Goal: Obtain resource: Obtain resource

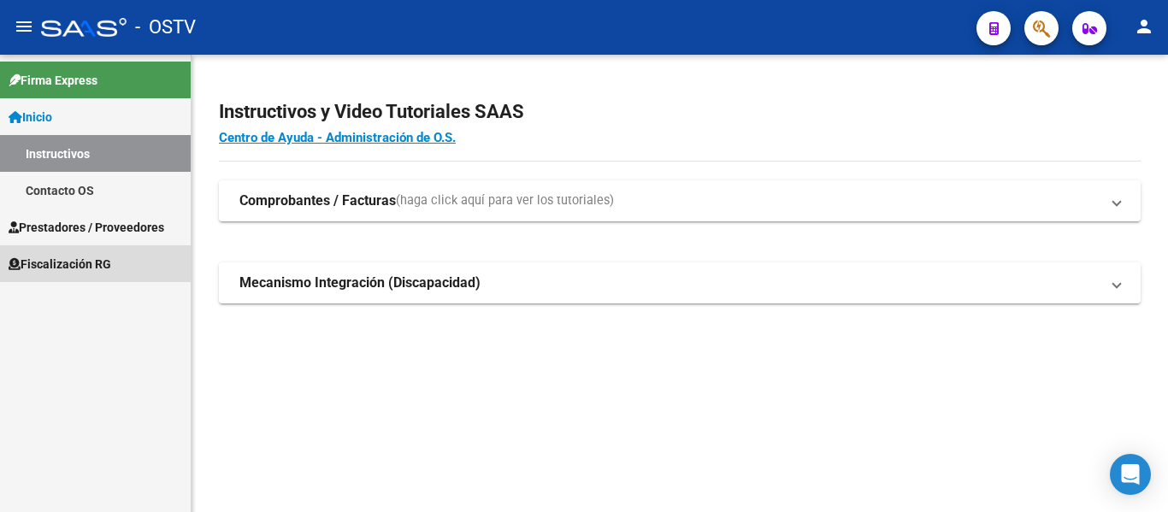
click at [83, 255] on span "Fiscalización RG" at bounding box center [60, 264] width 103 height 19
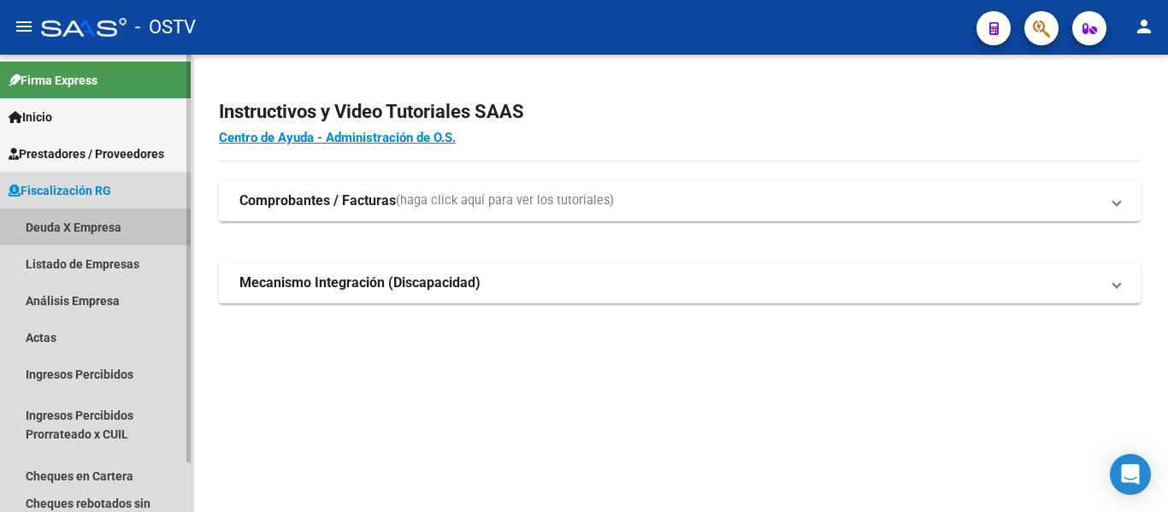
click at [96, 225] on link "Deuda X Empresa" at bounding box center [95, 227] width 191 height 37
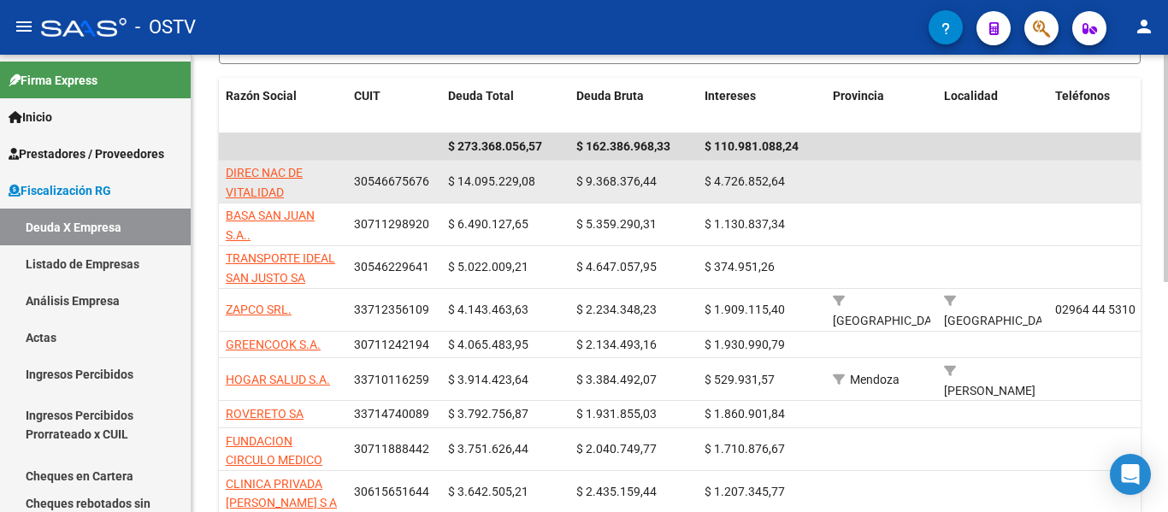
scroll to position [342, 0]
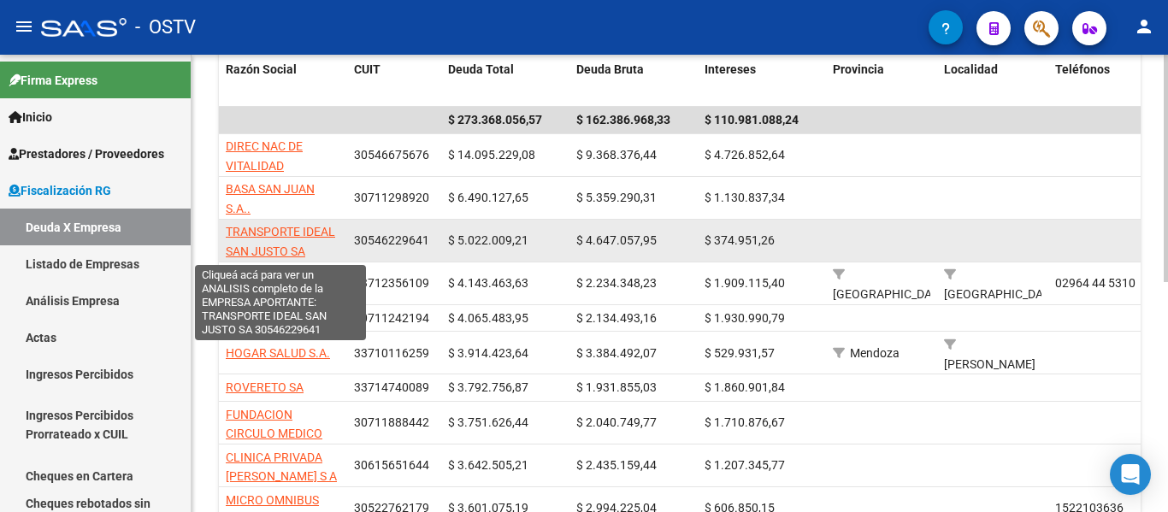
click at [294, 234] on span "TRANSPORTE IDEAL SAN JUSTO SA" at bounding box center [280, 241] width 109 height 33
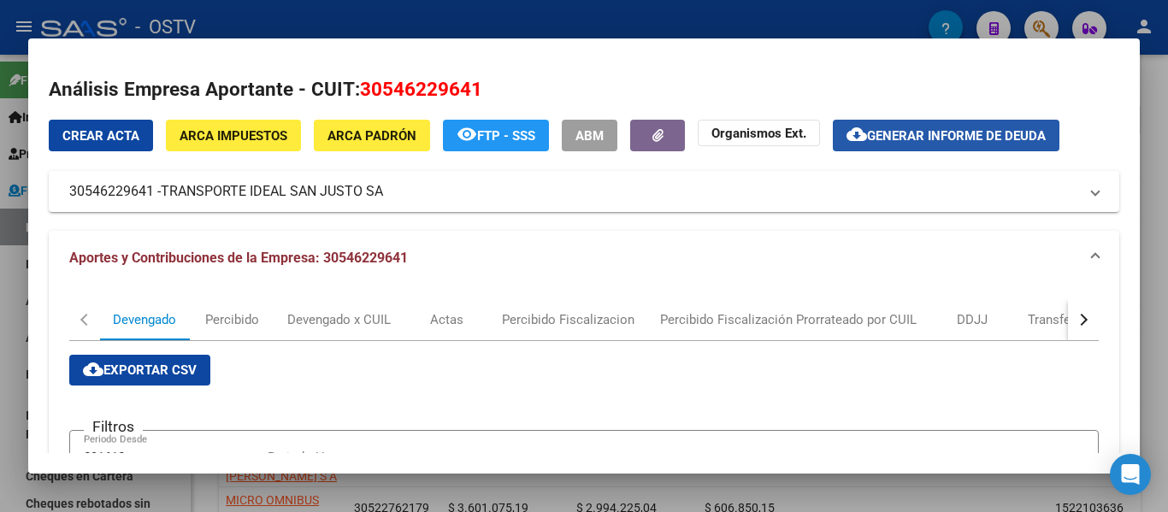
click at [915, 130] on span "Generar informe de deuda" at bounding box center [956, 135] width 179 height 15
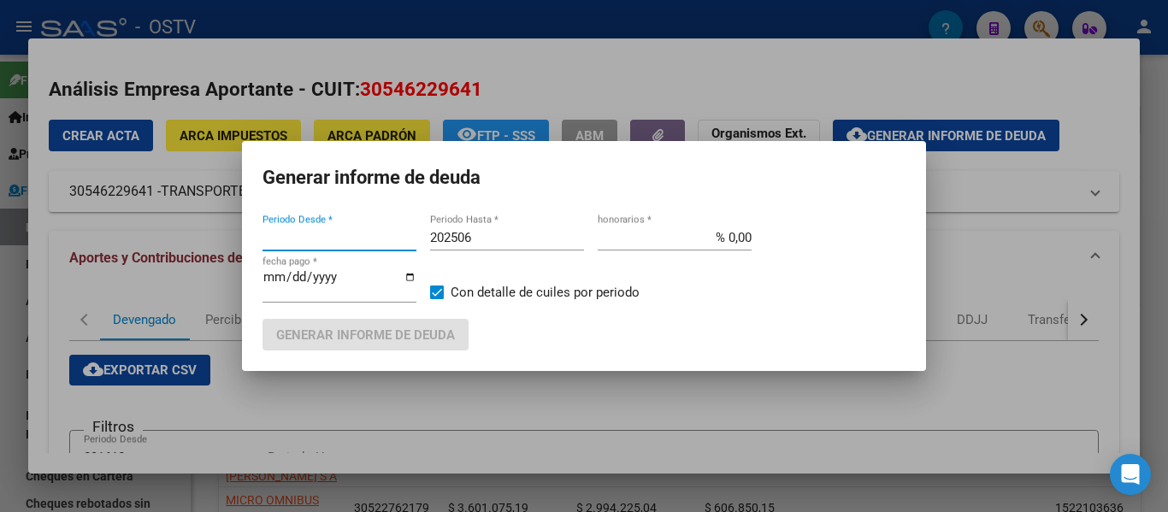
type input "202504"
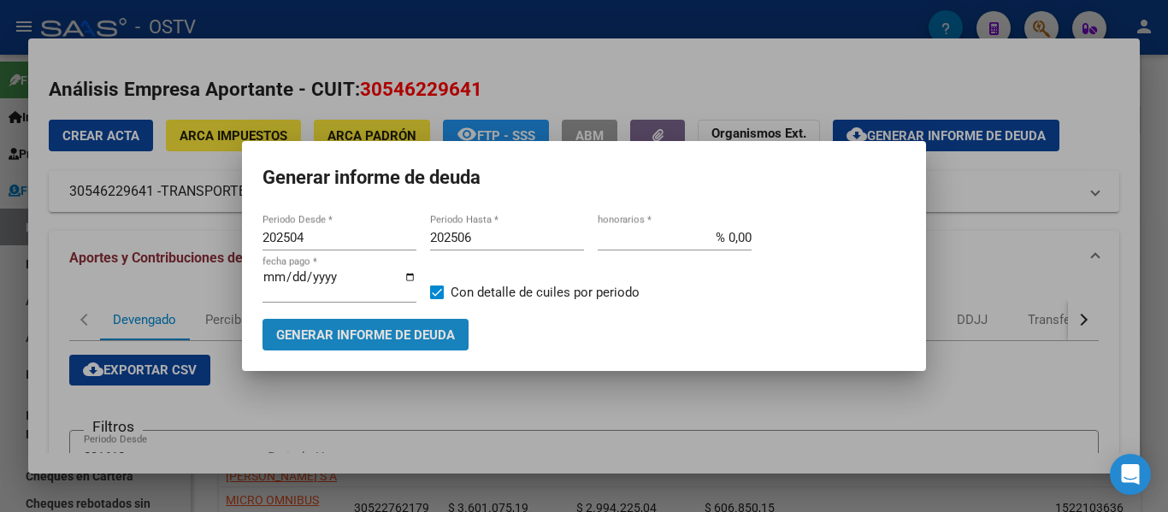
click at [415, 334] on span "Generar informe de deuda" at bounding box center [365, 335] width 179 height 15
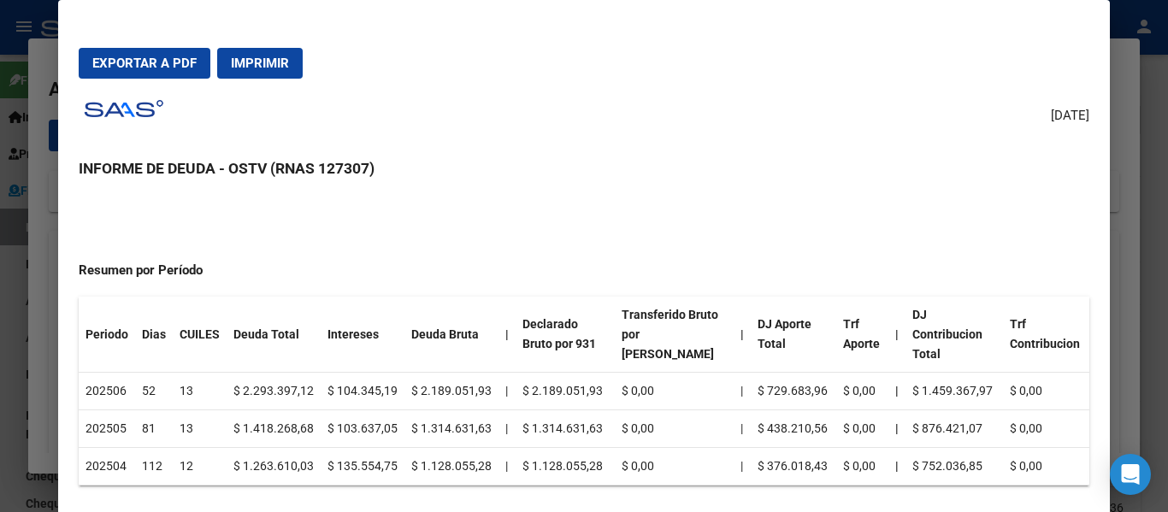
scroll to position [0, 0]
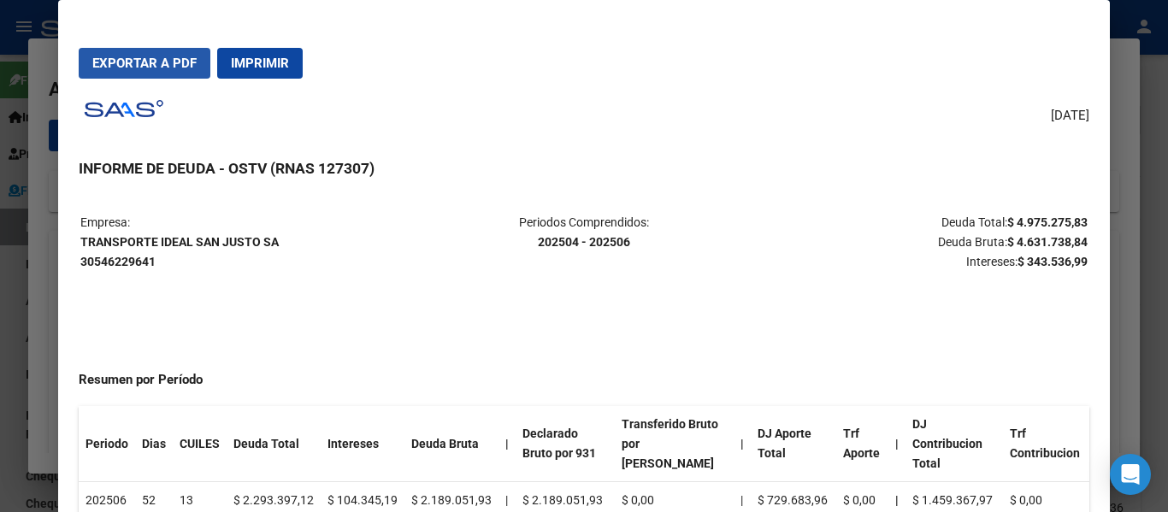
click at [176, 59] on span "Exportar a PDF" at bounding box center [144, 63] width 104 height 15
click at [281, 62] on span "Imprimir" at bounding box center [260, 63] width 58 height 15
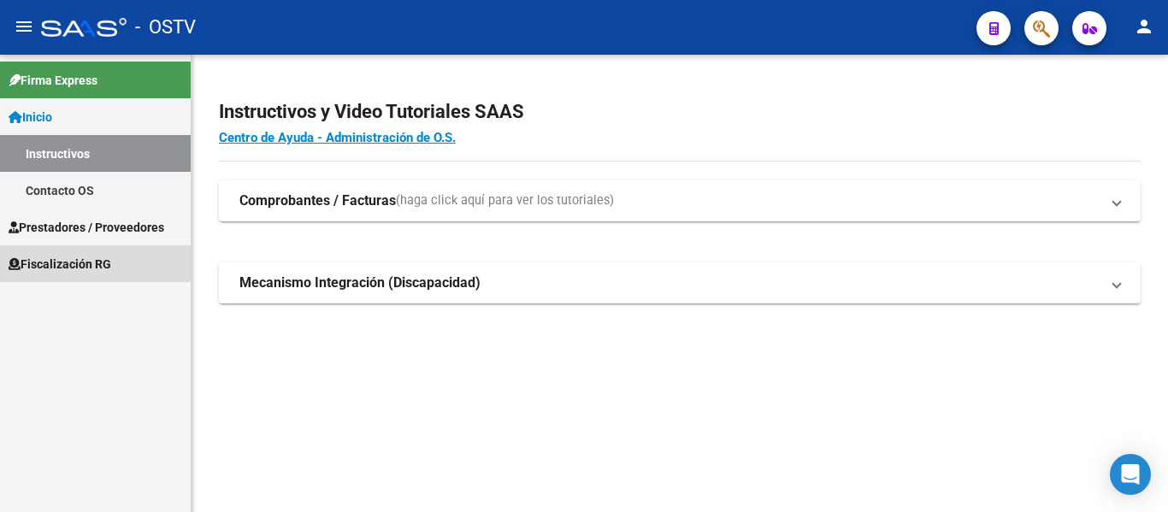
click at [68, 263] on span "Fiscalización RG" at bounding box center [60, 264] width 103 height 19
click at [100, 262] on span "Fiscalización RG" at bounding box center [60, 264] width 103 height 19
click at [101, 263] on span "Fiscalización RG" at bounding box center [60, 264] width 103 height 19
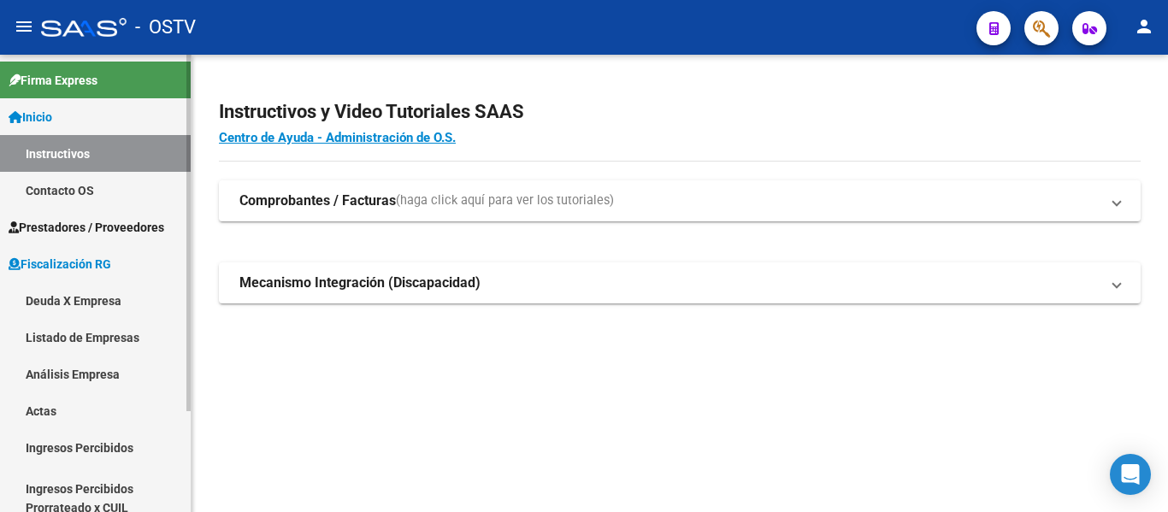
click at [80, 301] on link "Deuda X Empresa" at bounding box center [95, 300] width 191 height 37
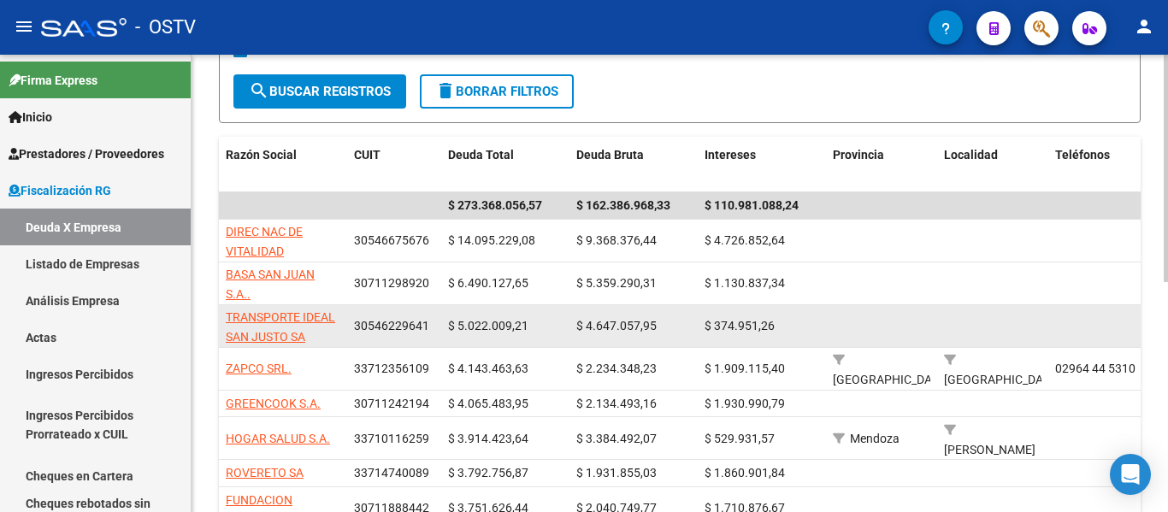
scroll to position [342, 0]
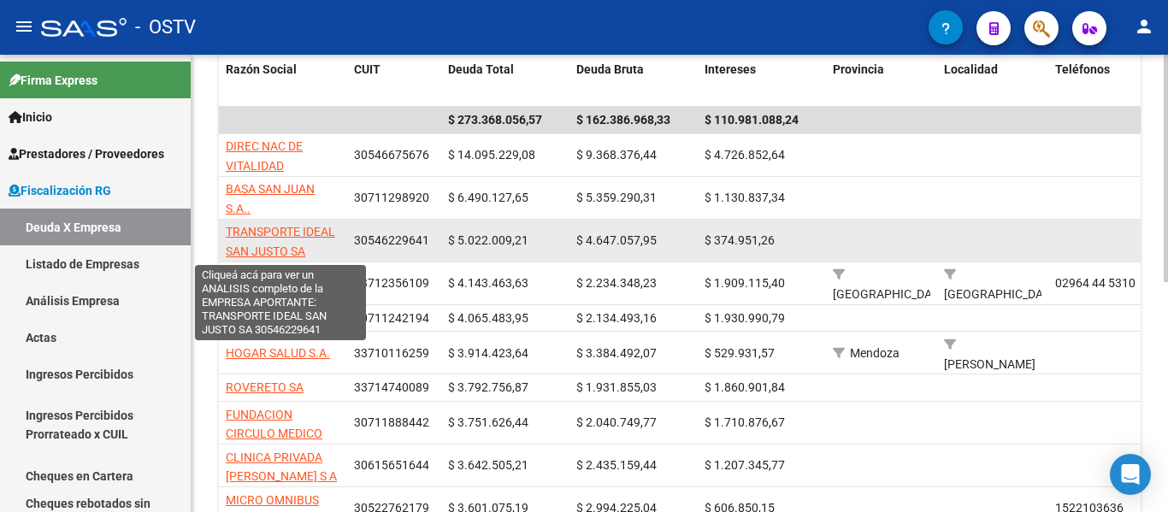
click at [272, 238] on span "TRANSPORTE IDEAL SAN JUSTO SA" at bounding box center [280, 241] width 109 height 33
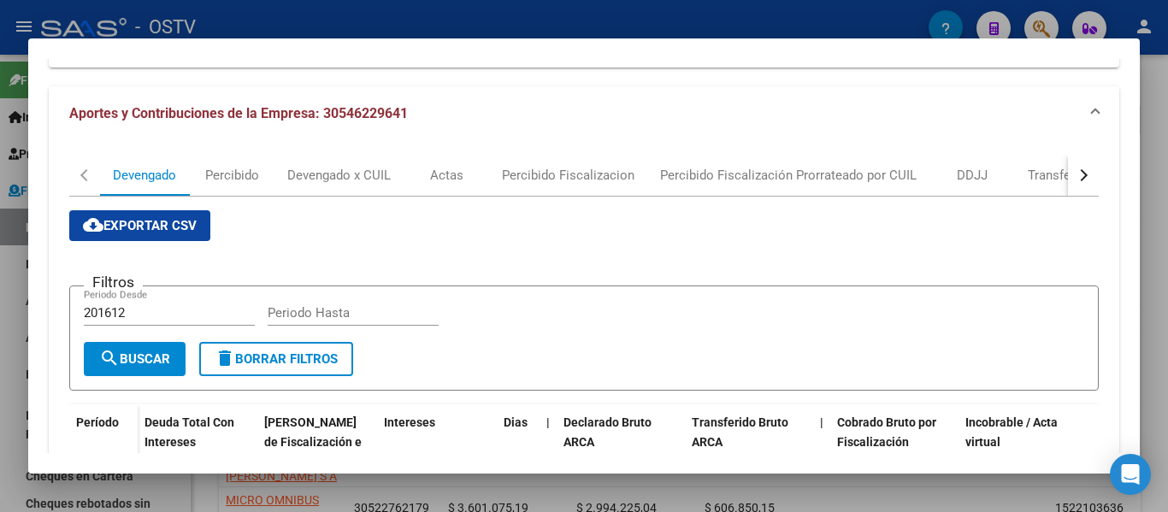
scroll to position [171, 0]
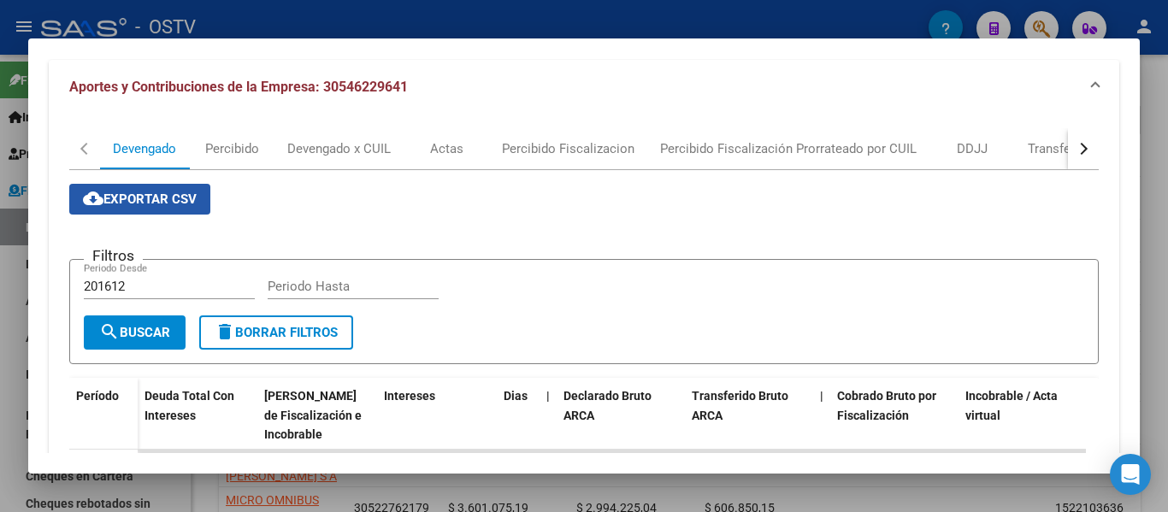
click at [178, 195] on span "cloud_download Exportar CSV" at bounding box center [140, 199] width 114 height 15
